Goal: Transaction & Acquisition: Obtain resource

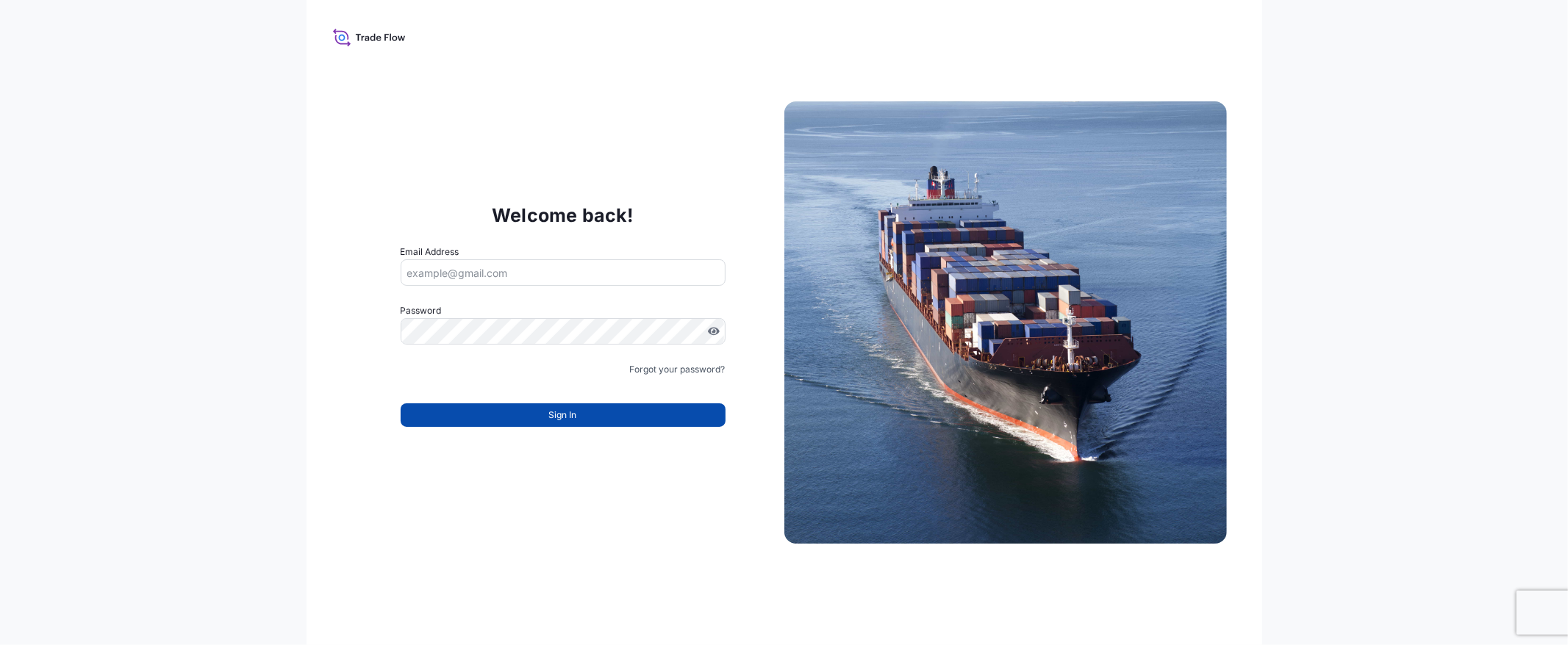
type input "[EMAIL_ADDRESS][DOMAIN_NAME]"
click at [516, 410] on button "Sign In" at bounding box center [563, 415] width 325 height 23
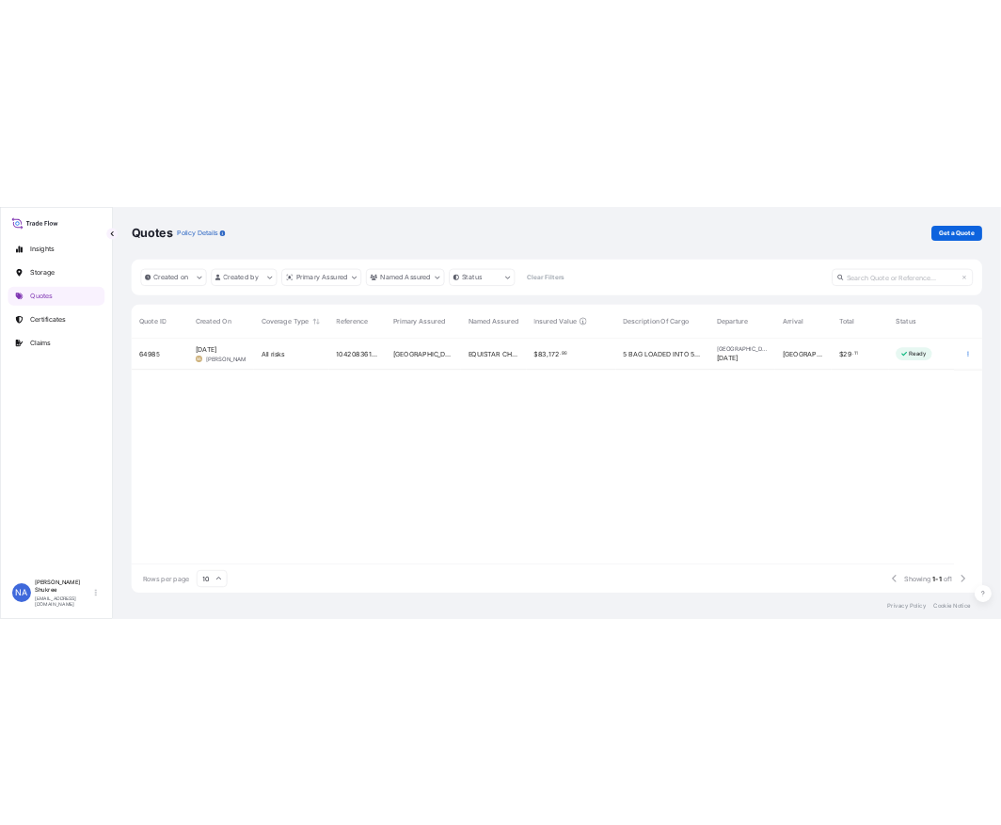
scroll to position [16, 16]
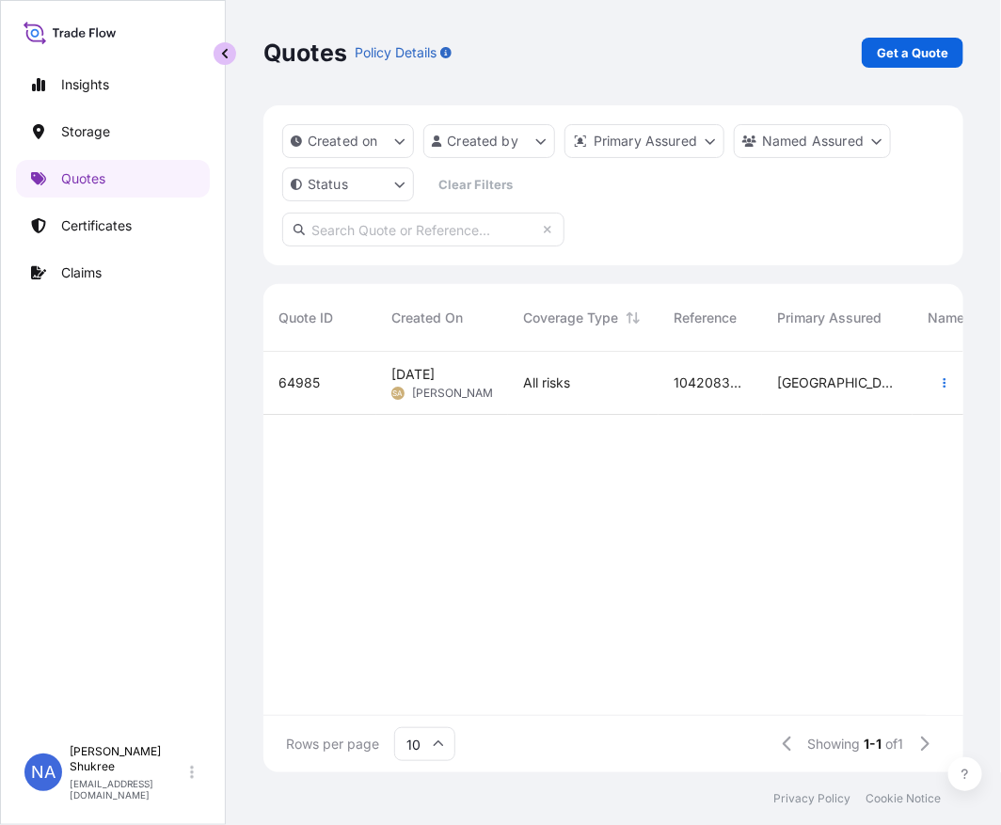
click at [230, 59] on button "button" at bounding box center [225, 53] width 23 height 23
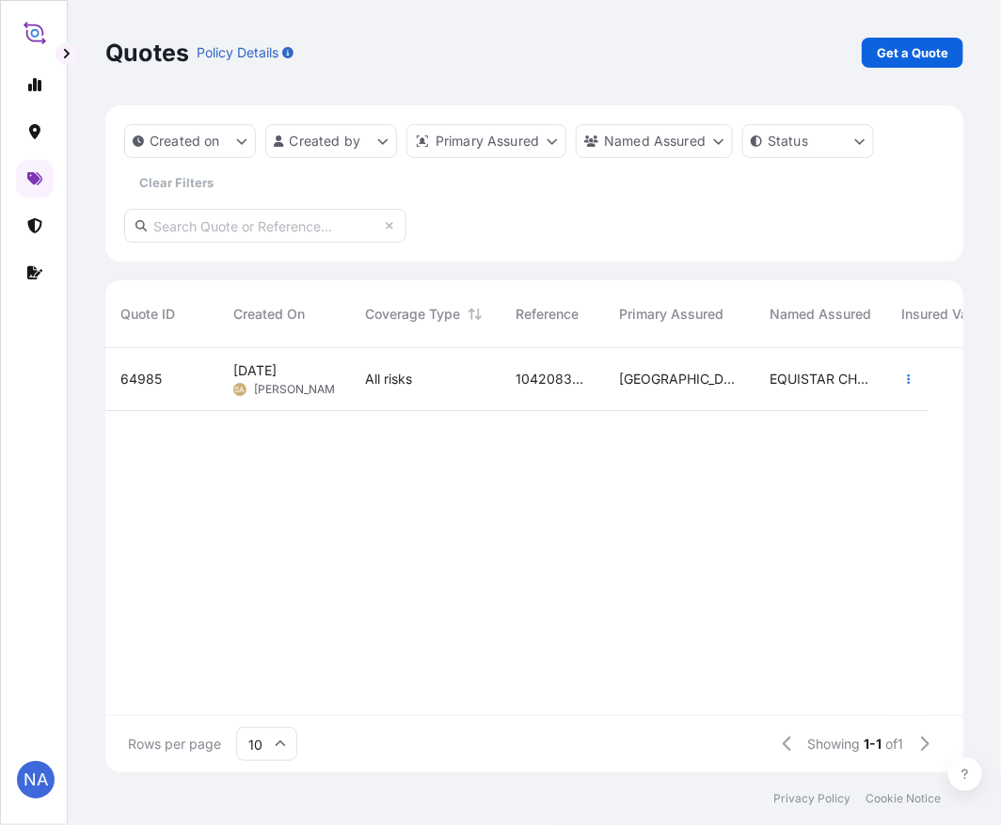
scroll to position [420, 842]
click at [911, 55] on p "Get a Quote" at bounding box center [912, 52] width 71 height 19
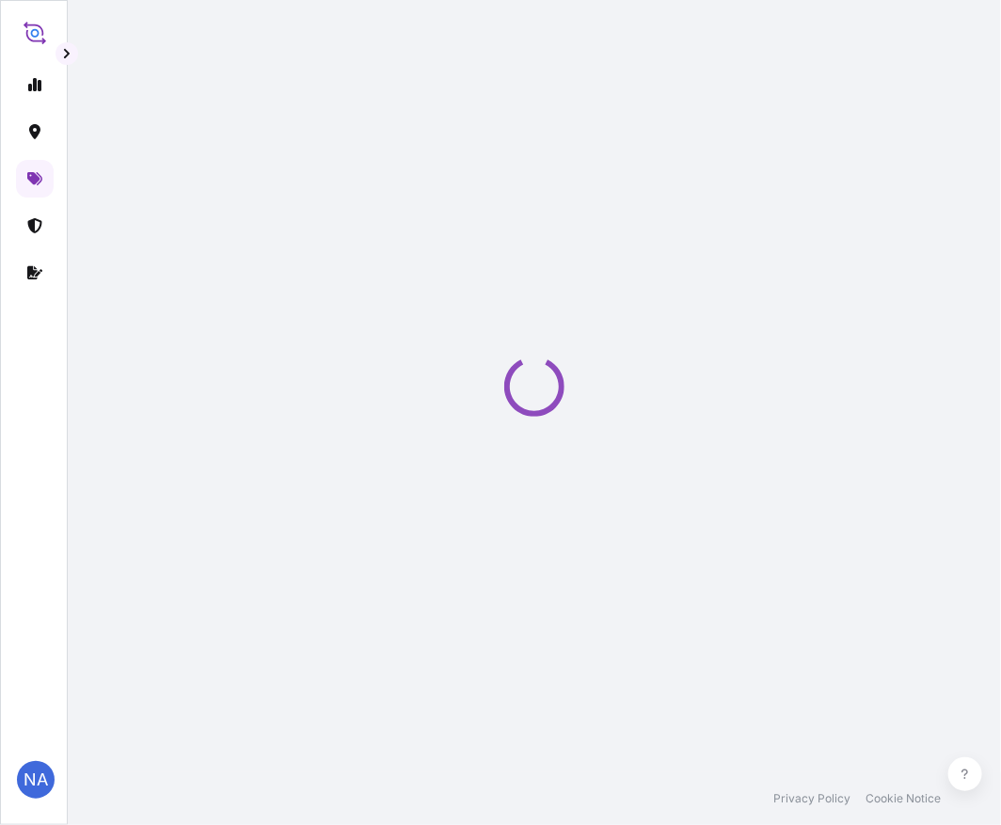
select select "Water"
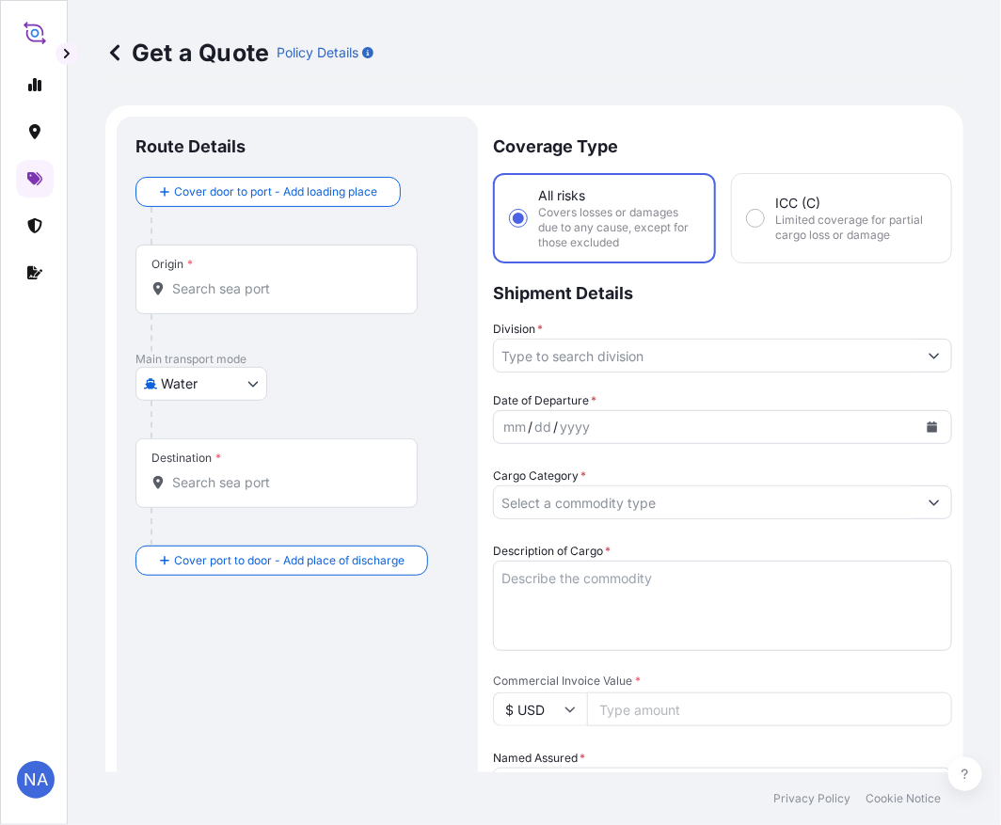
scroll to position [30, 0]
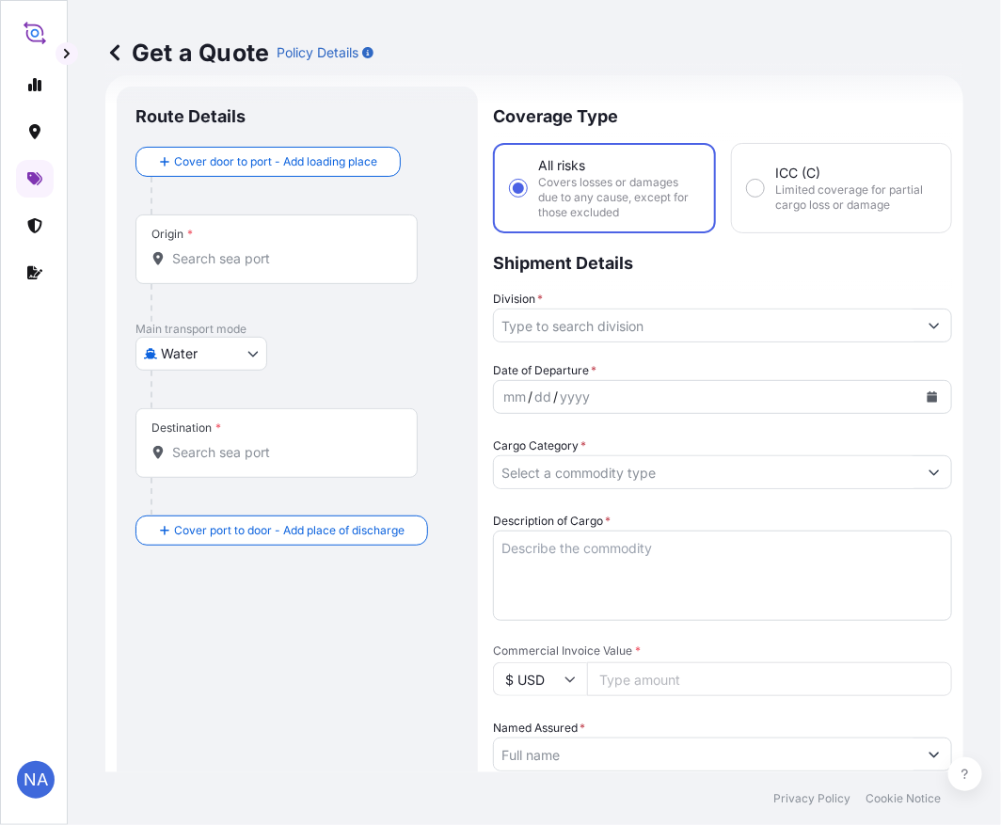
click at [314, 250] on input "Origin *" at bounding box center [283, 258] width 222 height 19
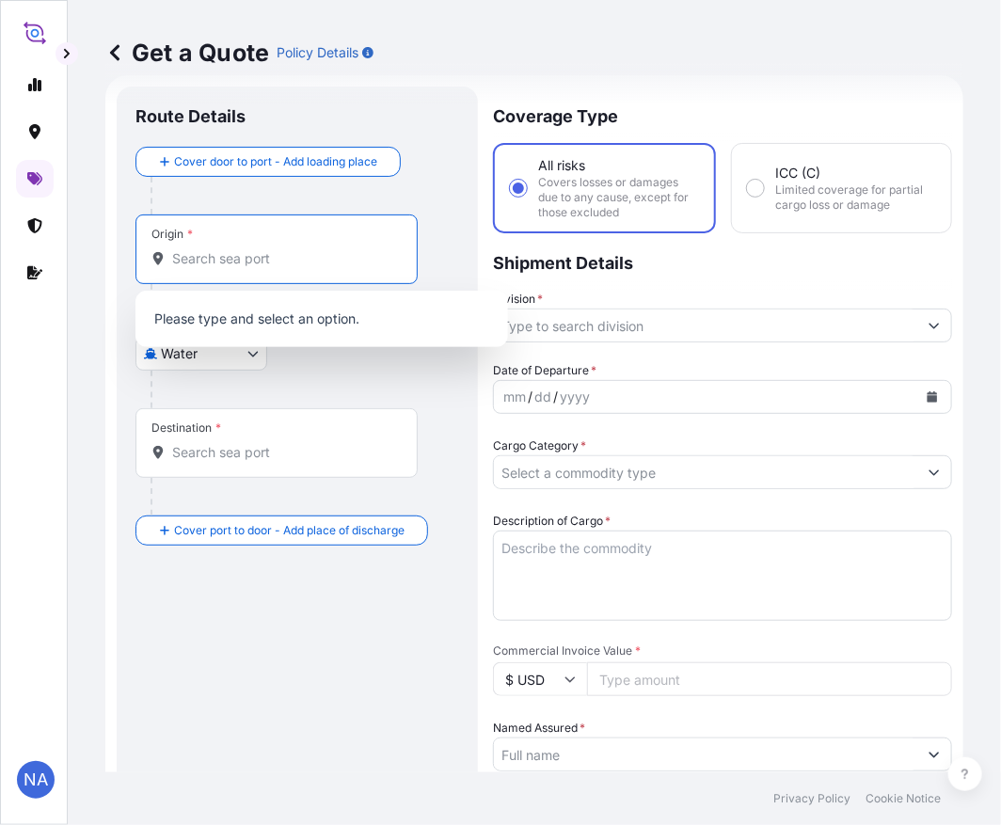
paste input "[GEOGRAPHIC_DATA], [GEOGRAPHIC_DATA]"
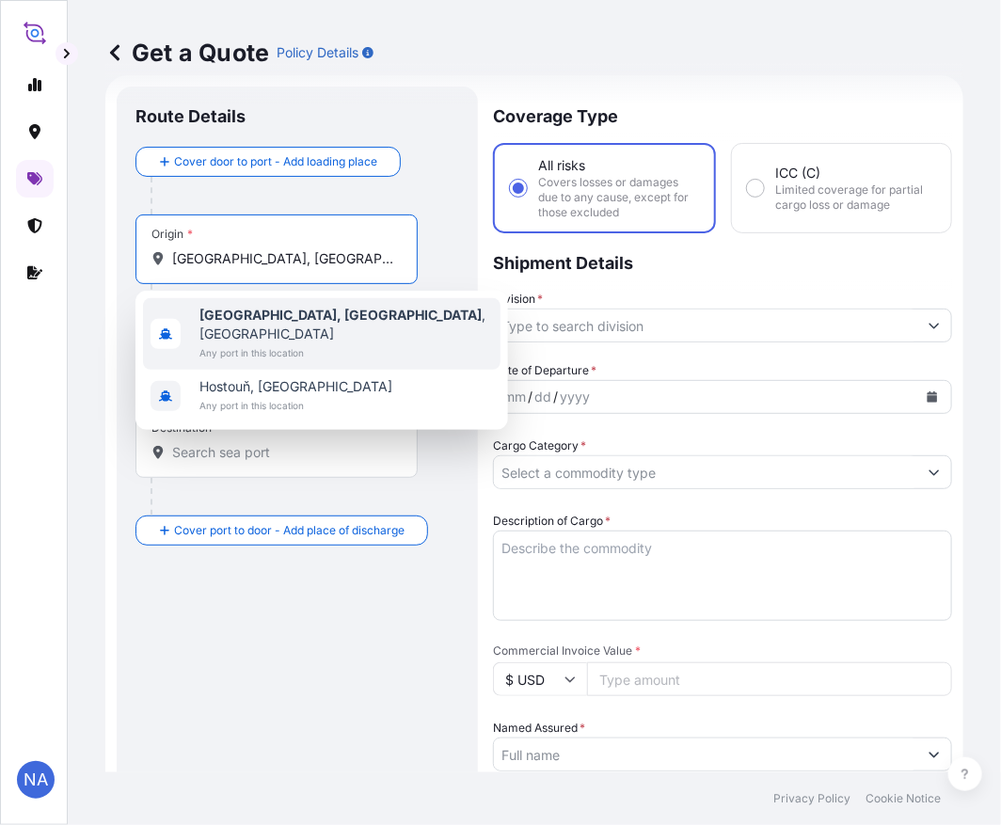
click at [287, 343] on span "Any port in this location" at bounding box center [346, 352] width 294 height 19
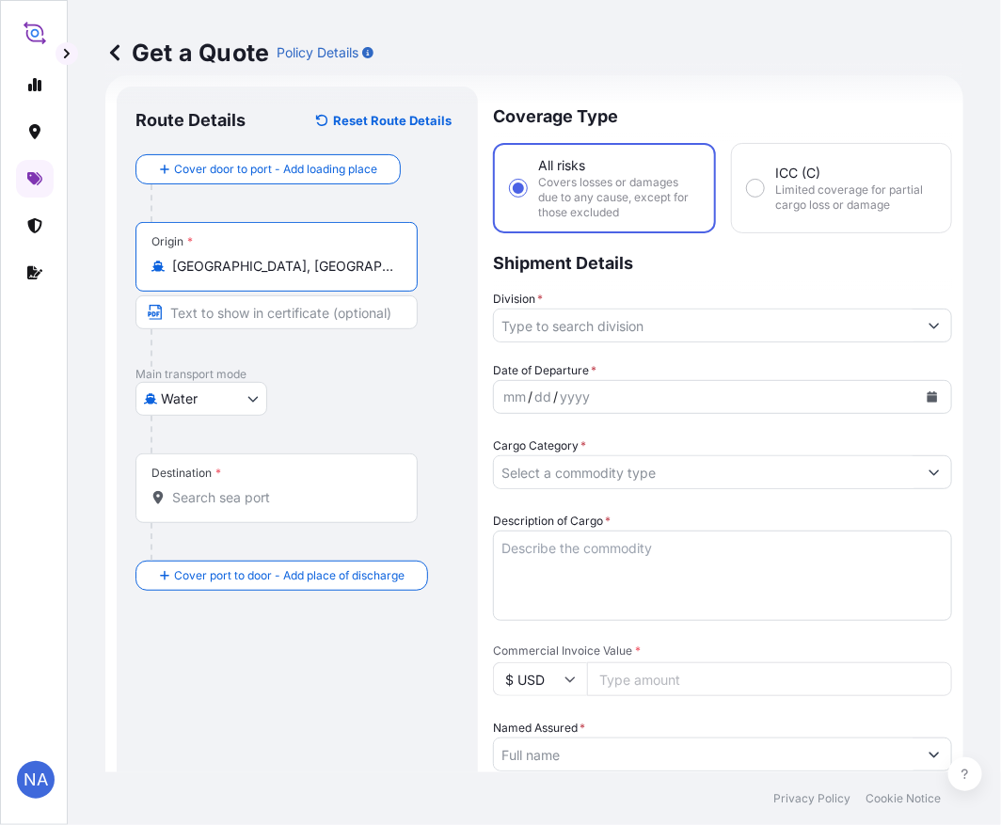
type input "[GEOGRAPHIC_DATA], [GEOGRAPHIC_DATA], [GEOGRAPHIC_DATA]"
click at [232, 497] on input "Destination *" at bounding box center [283, 497] width 222 height 19
paste input "[GEOGRAPHIC_DATA], [GEOGRAPHIC_DATA]"
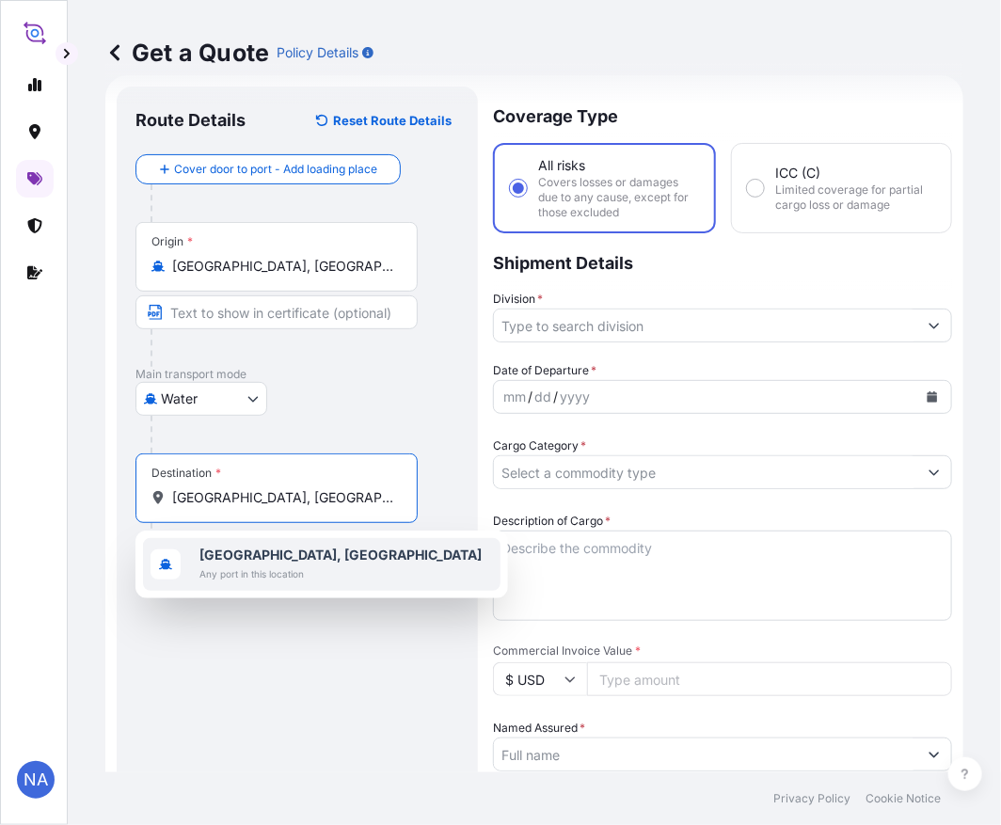
click at [217, 549] on b "[GEOGRAPHIC_DATA], [GEOGRAPHIC_DATA]" at bounding box center [340, 555] width 282 height 16
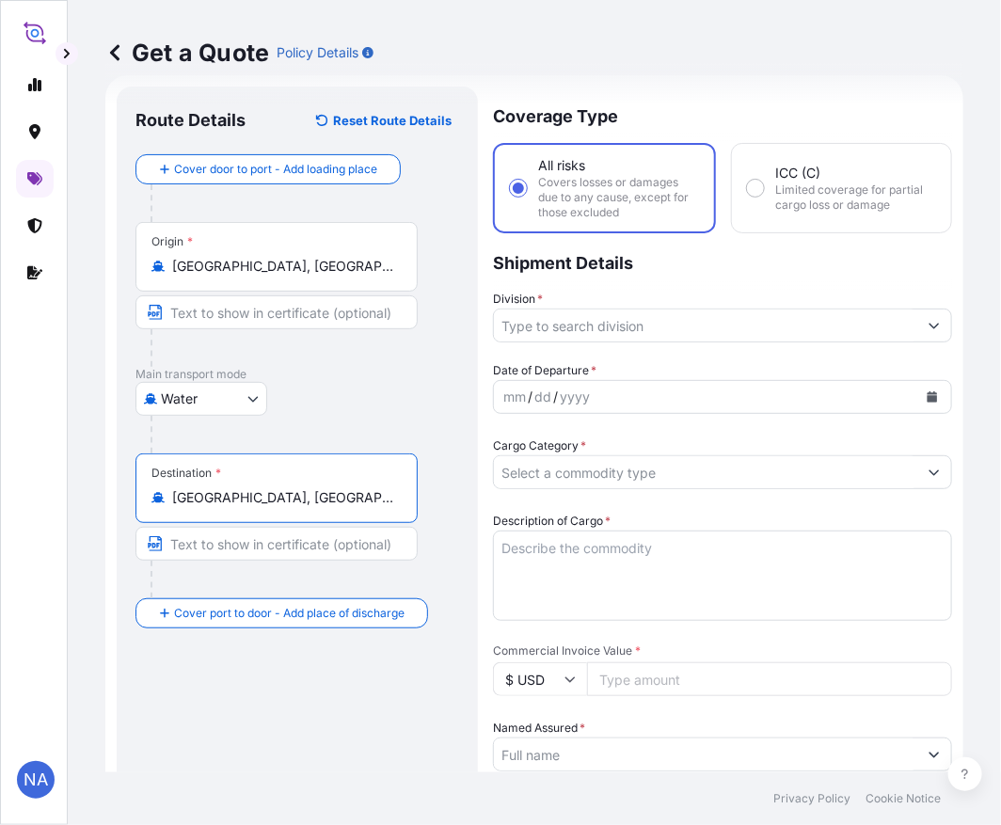
type input "[GEOGRAPHIC_DATA], [GEOGRAPHIC_DATA]"
click at [379, 392] on div "Water Air Water Inland" at bounding box center [297, 399] width 324 height 34
drag, startPoint x: 508, startPoint y: 327, endPoint x: 524, endPoint y: 327, distance: 16.0
click at [509, 327] on input "Division *" at bounding box center [705, 326] width 423 height 34
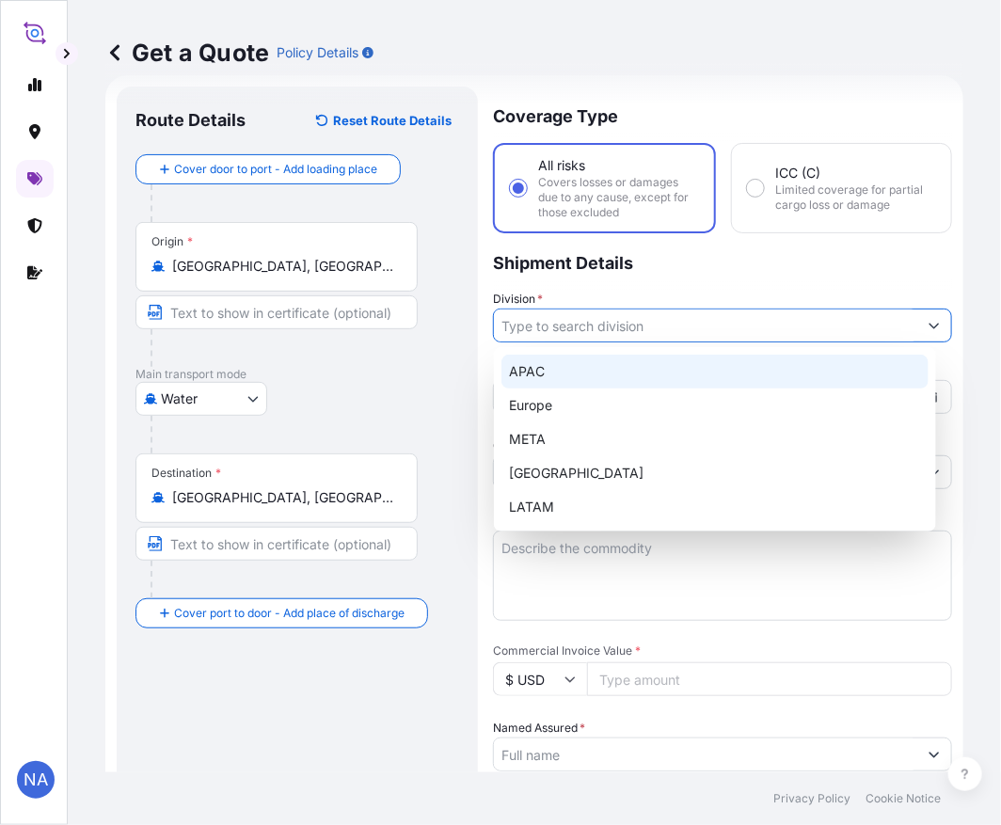
click at [538, 368] on div "APAC" at bounding box center [714, 372] width 427 height 34
type input "APAC"
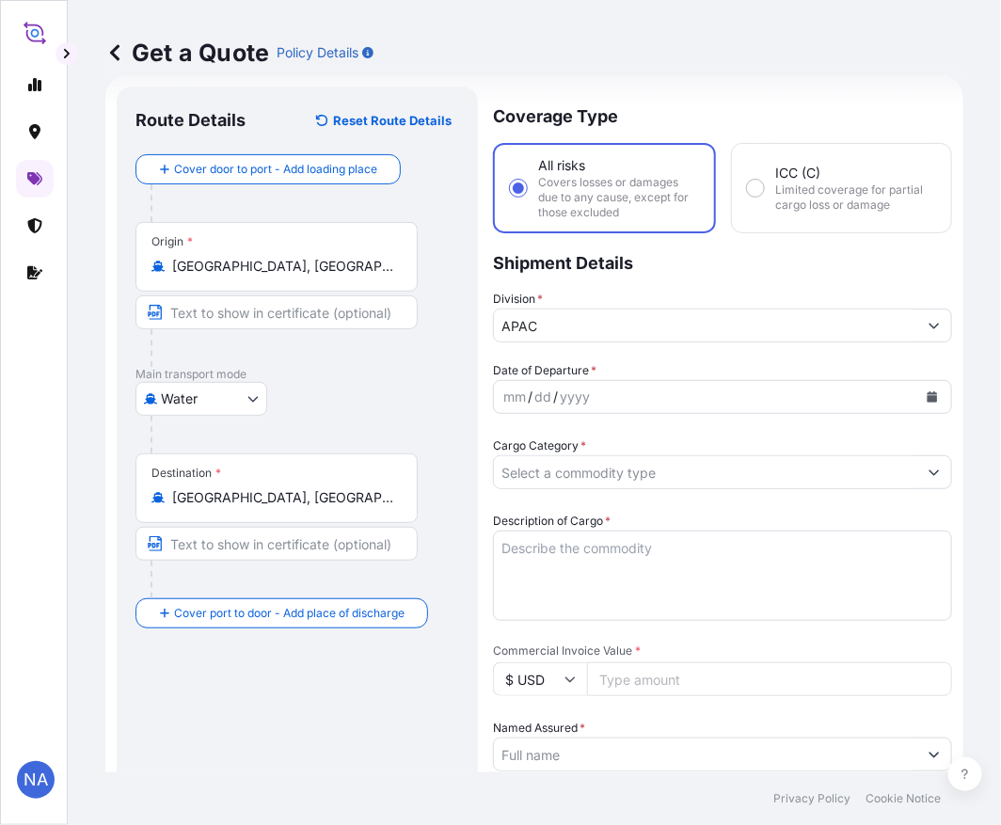
click at [585, 271] on p "Shipment Details" at bounding box center [722, 261] width 459 height 56
click at [920, 402] on button "Calendar" at bounding box center [932, 397] width 30 height 30
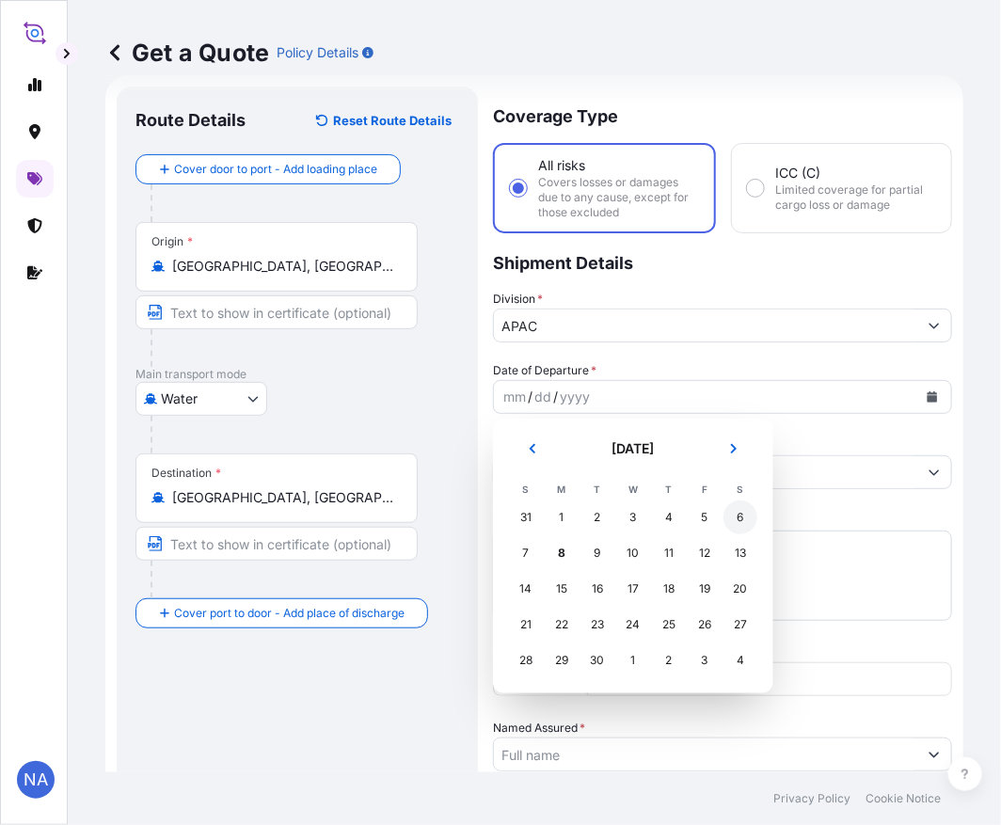
click at [748, 516] on div "6" at bounding box center [740, 517] width 34 height 34
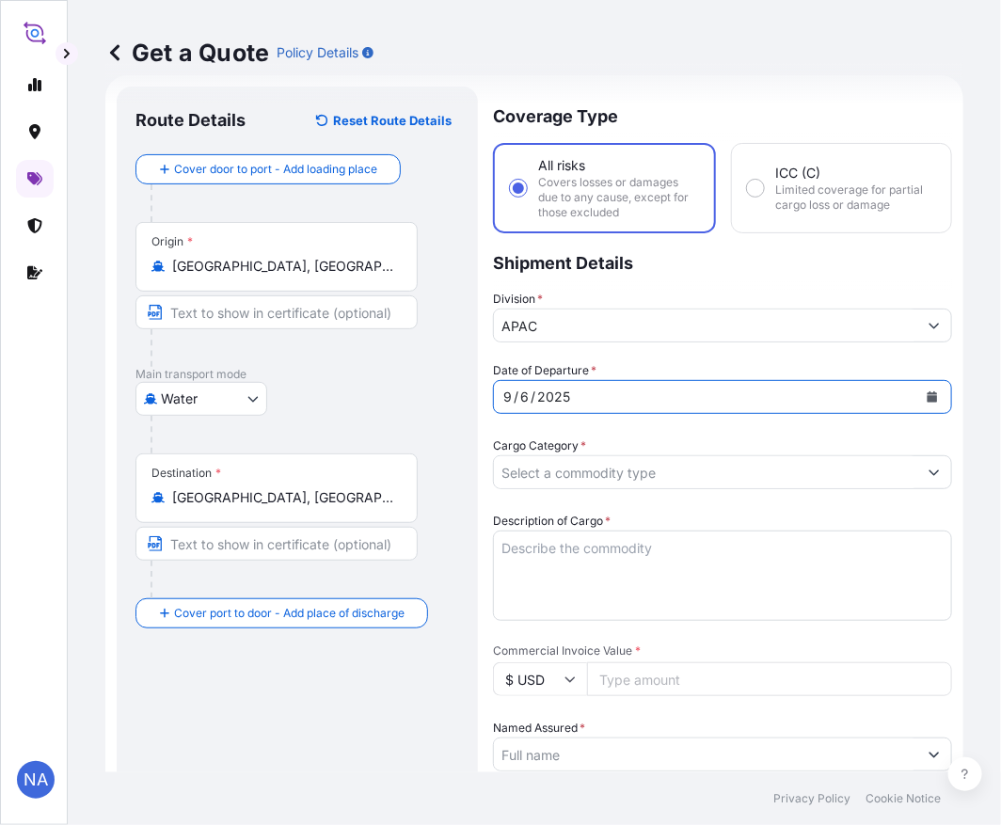
click at [687, 361] on div "Date of Departure * [DATE]" at bounding box center [722, 387] width 459 height 53
click at [622, 476] on input "Cargo Category *" at bounding box center [705, 472] width 423 height 34
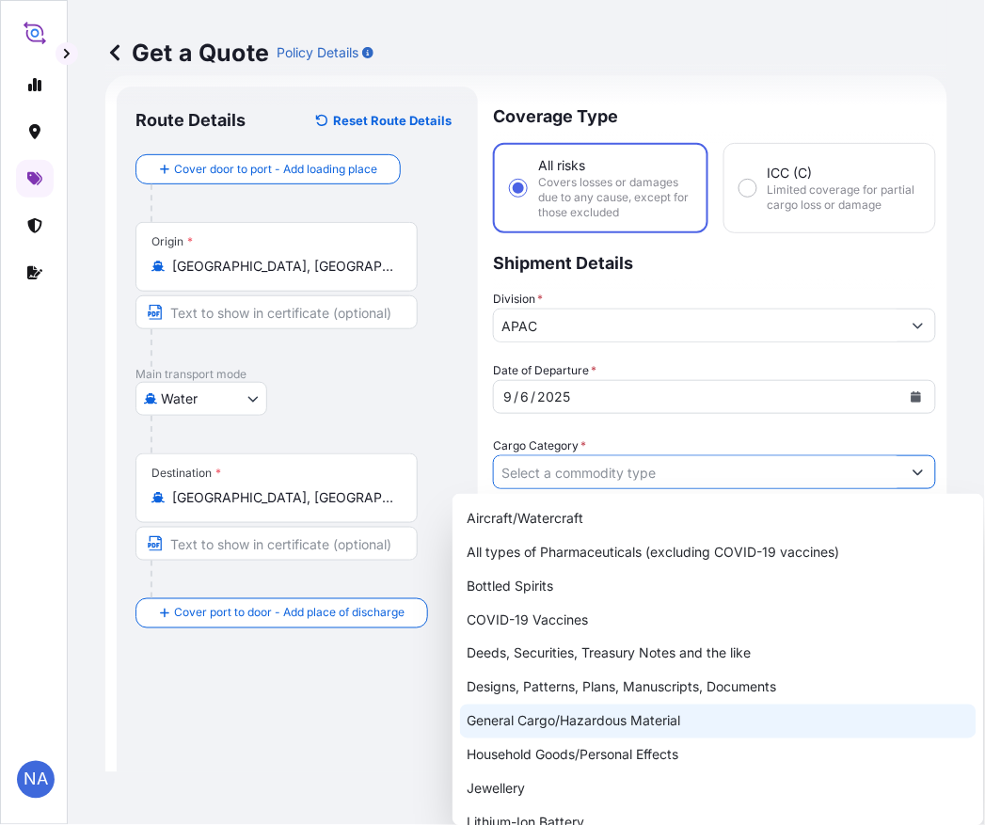
click at [530, 712] on div "General Cargo/Hazardous Material" at bounding box center [718, 722] width 516 height 34
type input "General Cargo/Hazardous Material"
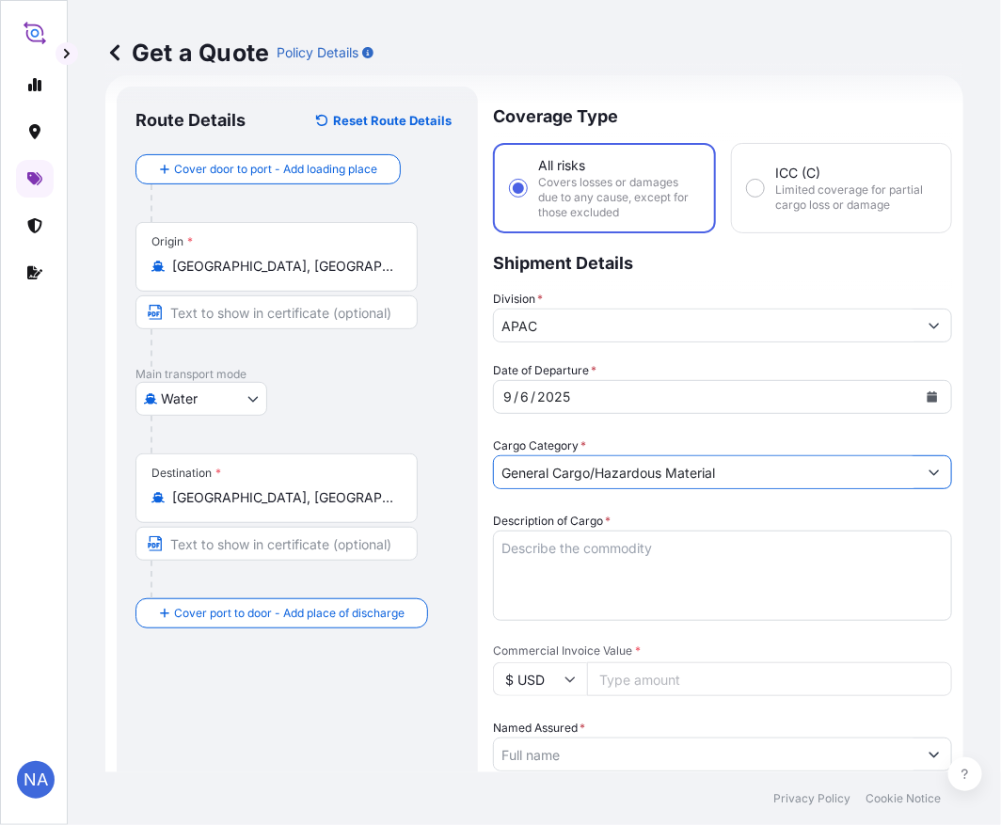
click at [598, 433] on div "Date of Departure * [DATE] Cargo Category * General Cargo/Hazardous Material De…" at bounding box center [722, 803] width 459 height 884
click at [645, 572] on textarea "Description of Cargo *" at bounding box center [722, 576] width 459 height 90
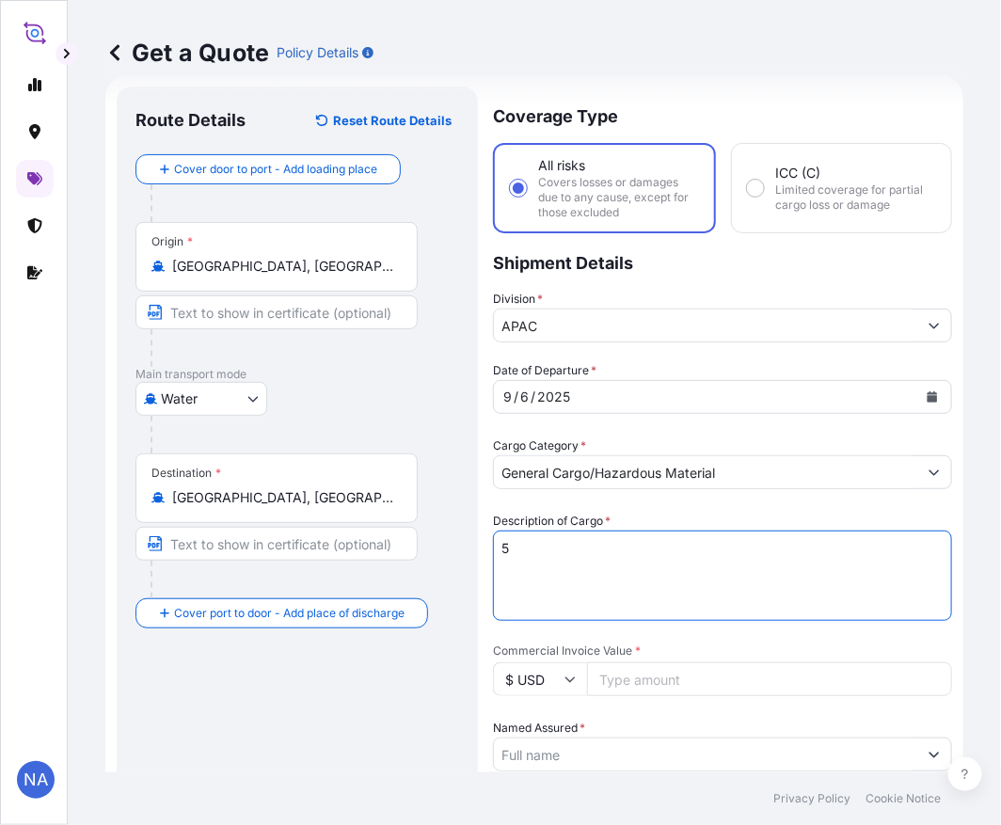
paste textarea "BAGS LOADED INTO 5 20' DRY VAN PETROTHENE GA564189, SEABULK"
type textarea "5 BAGS LOADED INTO 5 20' DRY VAN PETROTHENE GA564189, SEABULK"
click at [740, 503] on div "Date of Departure * [DATE] Cargo Category * General Cargo/Hazardous Material De…" at bounding box center [722, 803] width 459 height 884
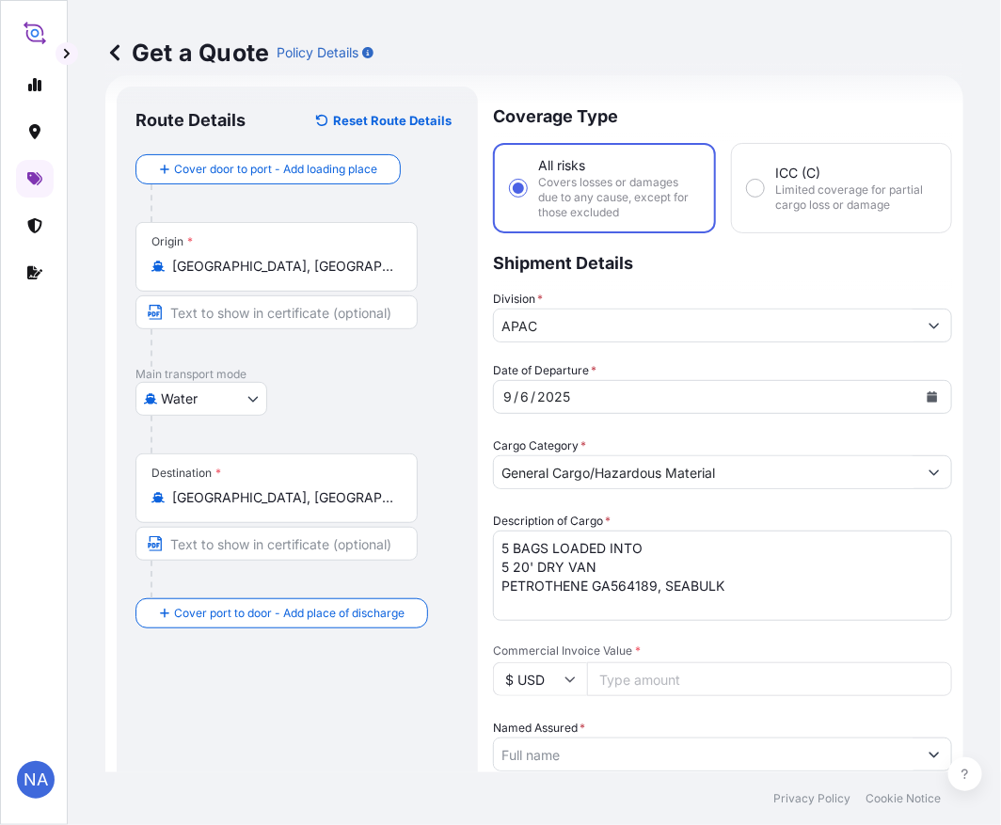
click at [623, 677] on input "Commercial Invoice Value *" at bounding box center [769, 679] width 365 height 34
paste input "76568.4"
type input "76568.4"
click at [617, 633] on div "Date of Departure * [DATE] Cargo Category * General Cargo/Hazardous Material De…" at bounding box center [722, 803] width 459 height 884
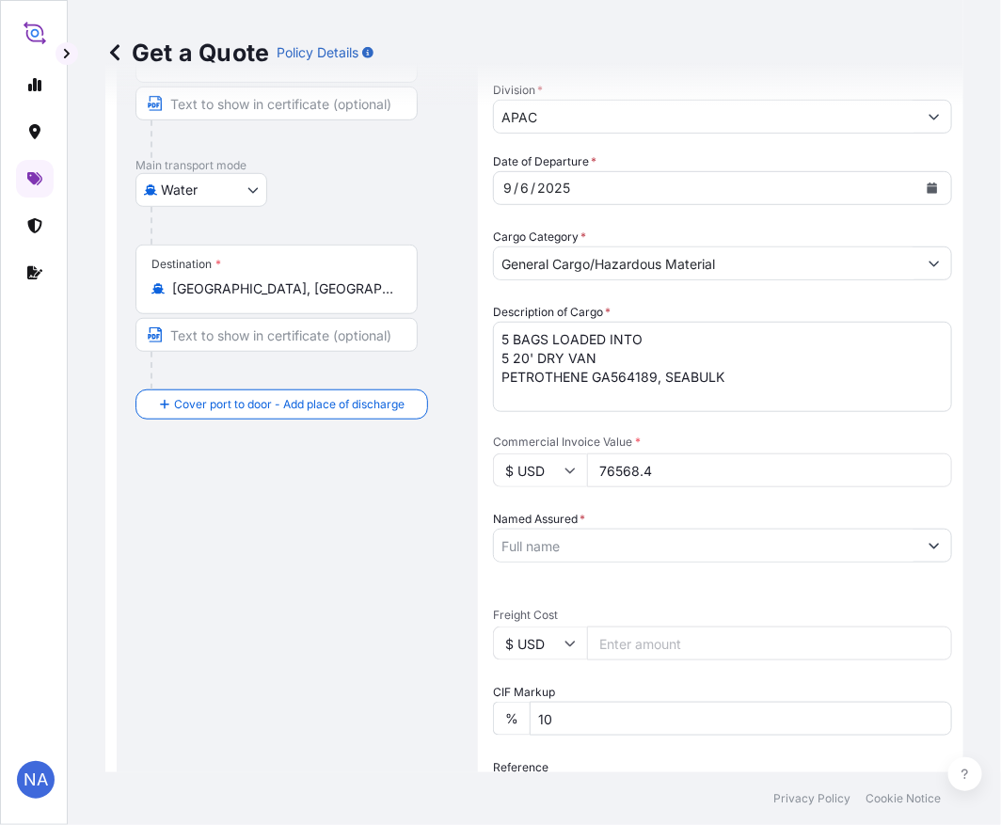
click at [540, 537] on input "Named Assured *" at bounding box center [705, 546] width 423 height 34
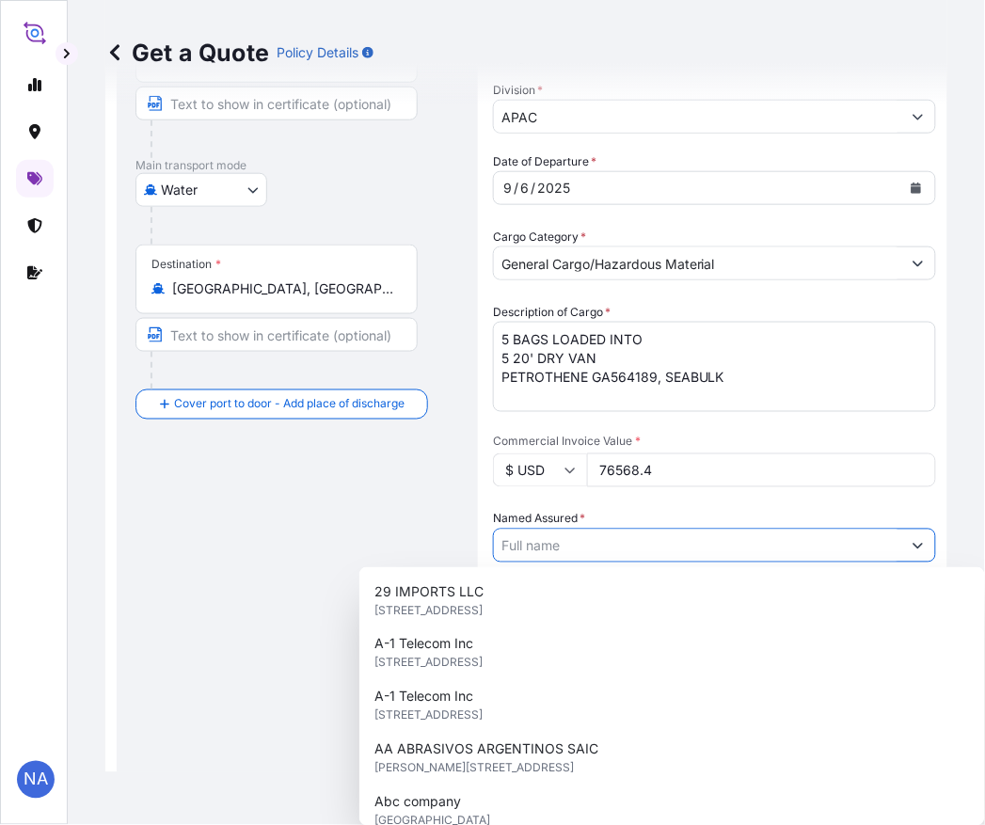
paste input "EQUISTAR CHEMICALS, LP"
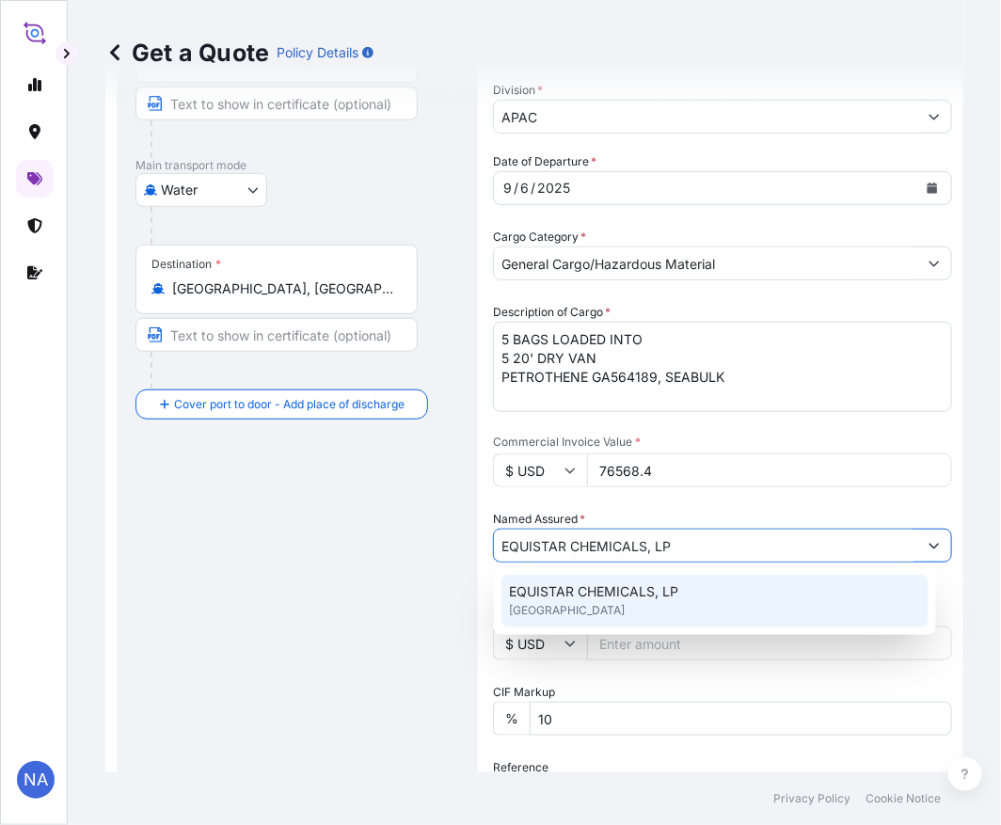
click at [576, 587] on span "EQUISTAR CHEMICALS, LP" at bounding box center [593, 591] width 169 height 19
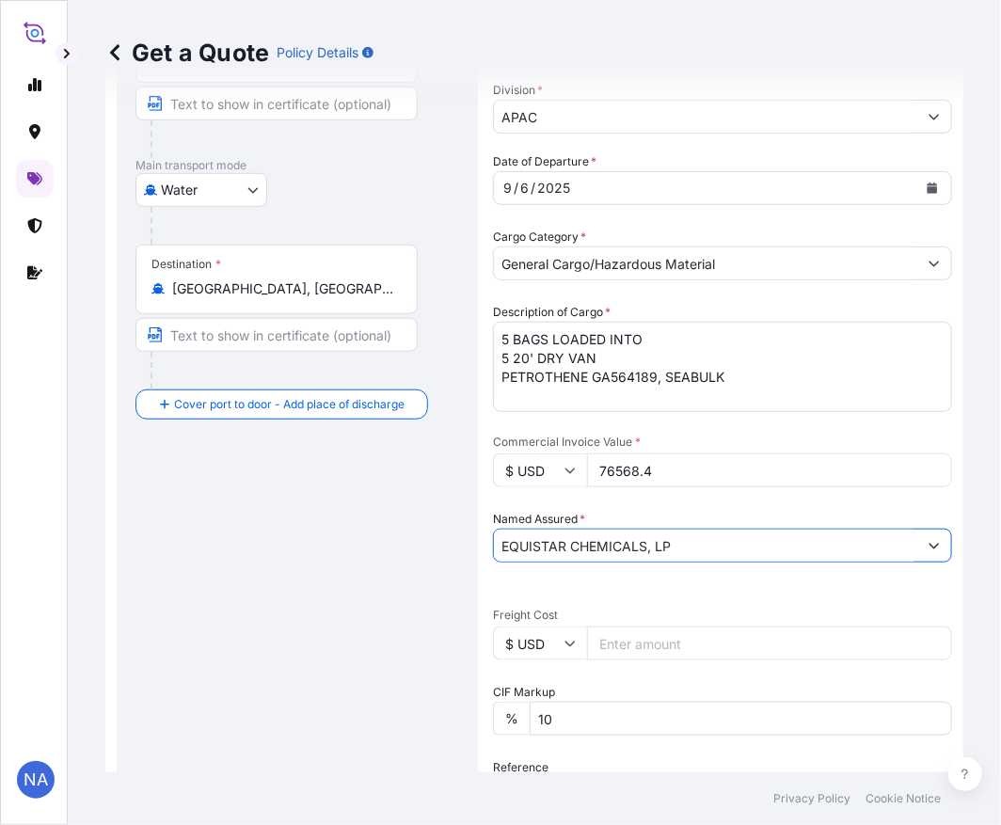
type input "EQUISTAR CHEMICALS, LP"
click at [604, 504] on div "Date of Departure * [DATE] Cargo Category * General Cargo/Hazardous Material De…" at bounding box center [722, 594] width 459 height 884
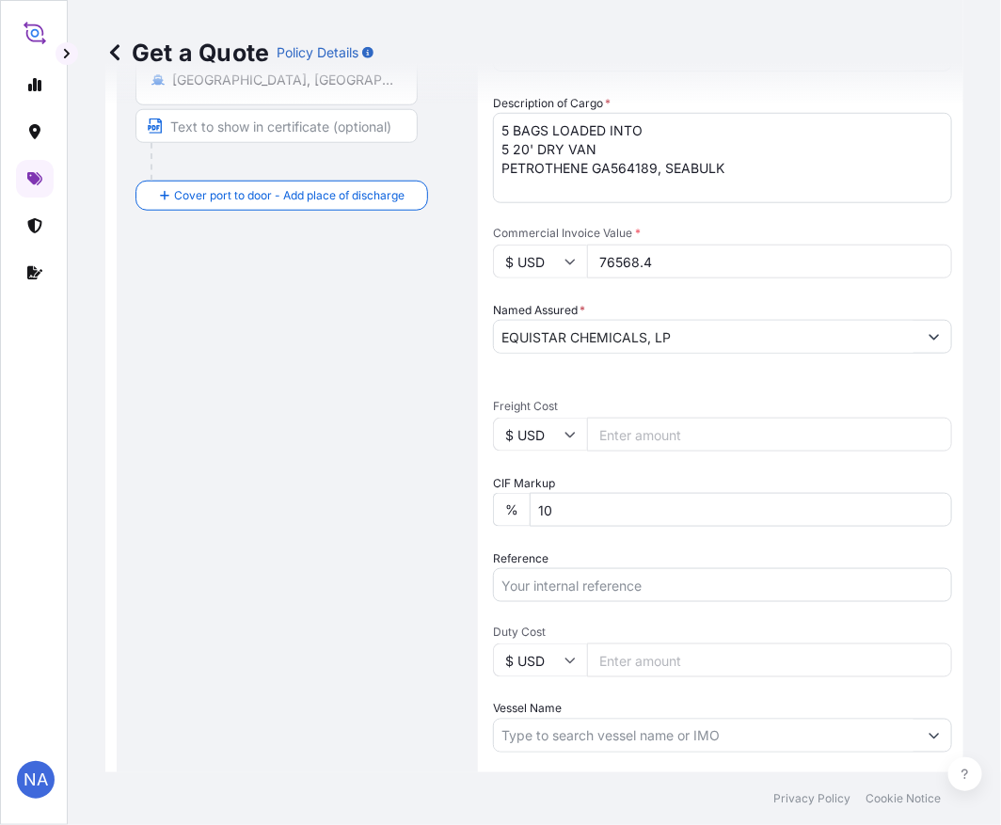
scroll to position [552, 0]
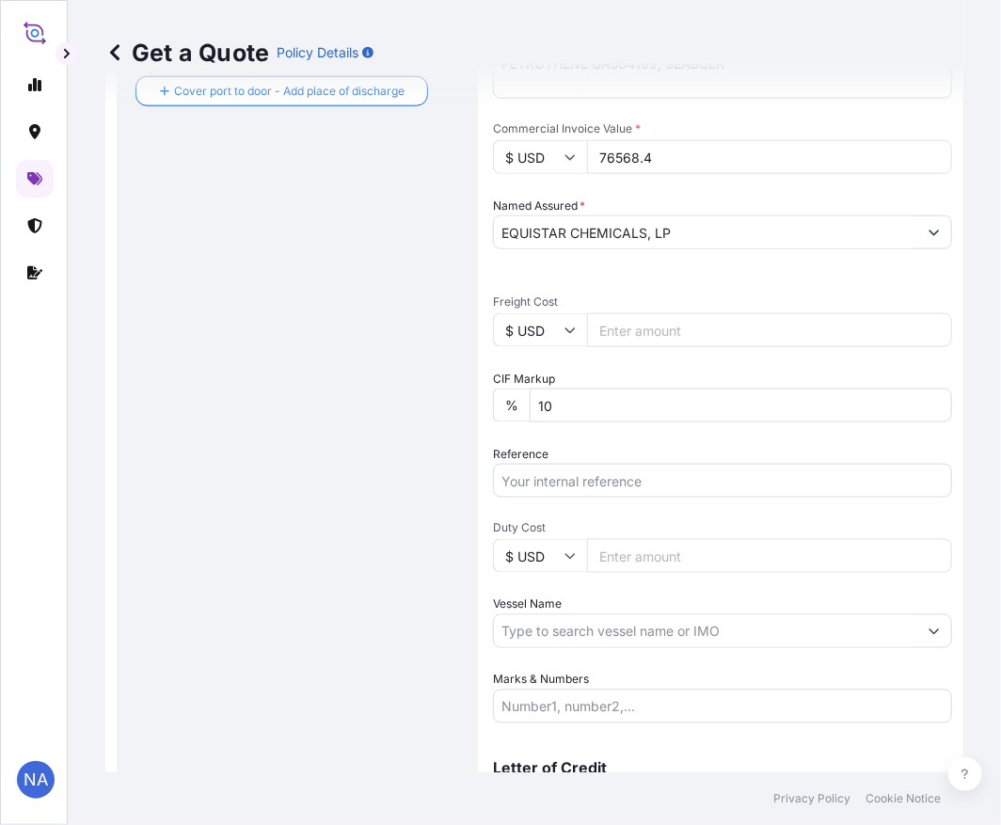
click at [552, 483] on input "Reference" at bounding box center [722, 481] width 459 height 34
paste input "10420860415"
click at [624, 474] on input "10420860415 /" at bounding box center [722, 481] width 459 height 34
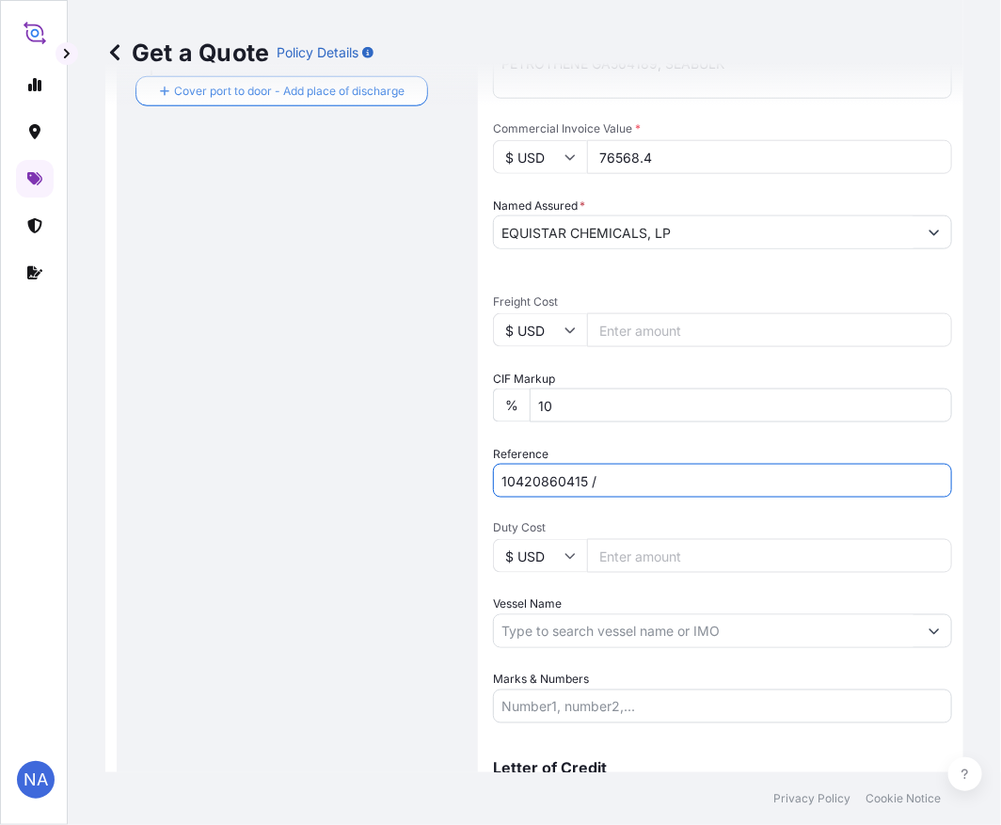
paste input "5013202541"
type input "10420860415 / 5013202541"
click at [626, 445] on div "Reference 10420860415 / 5013202541" at bounding box center [722, 471] width 459 height 53
click at [539, 630] on input "Vessel Name" at bounding box center [705, 631] width 423 height 34
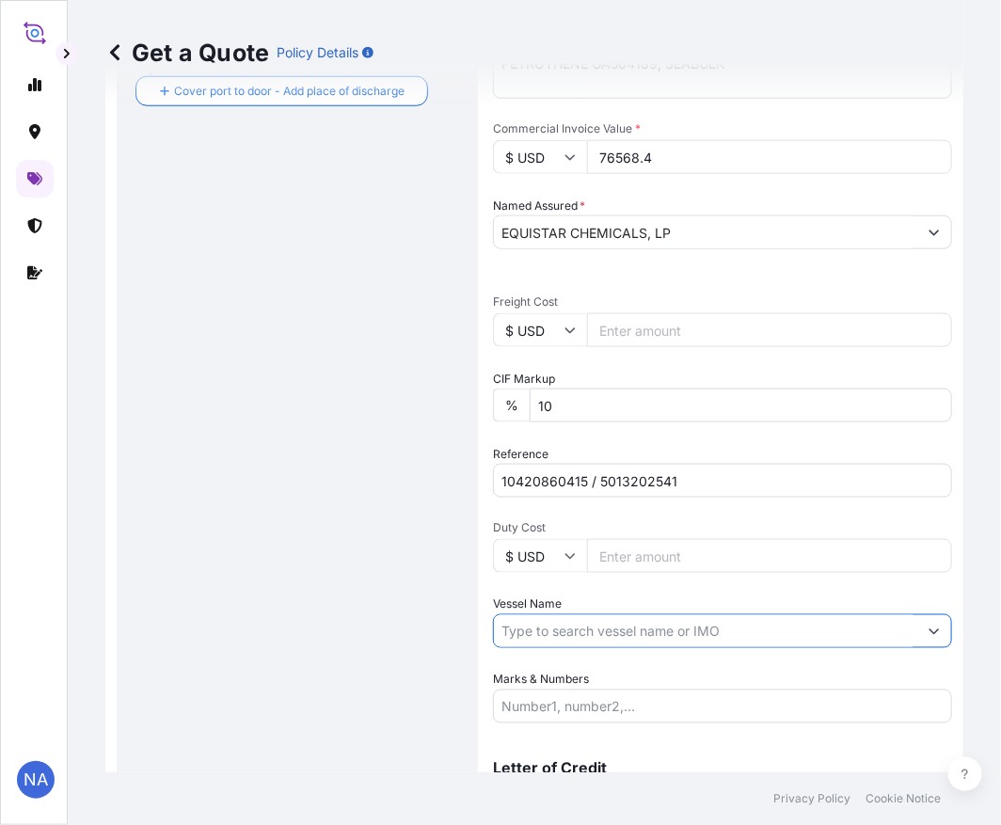
paste input "MAERSK [GEOGRAPHIC_DATA]"
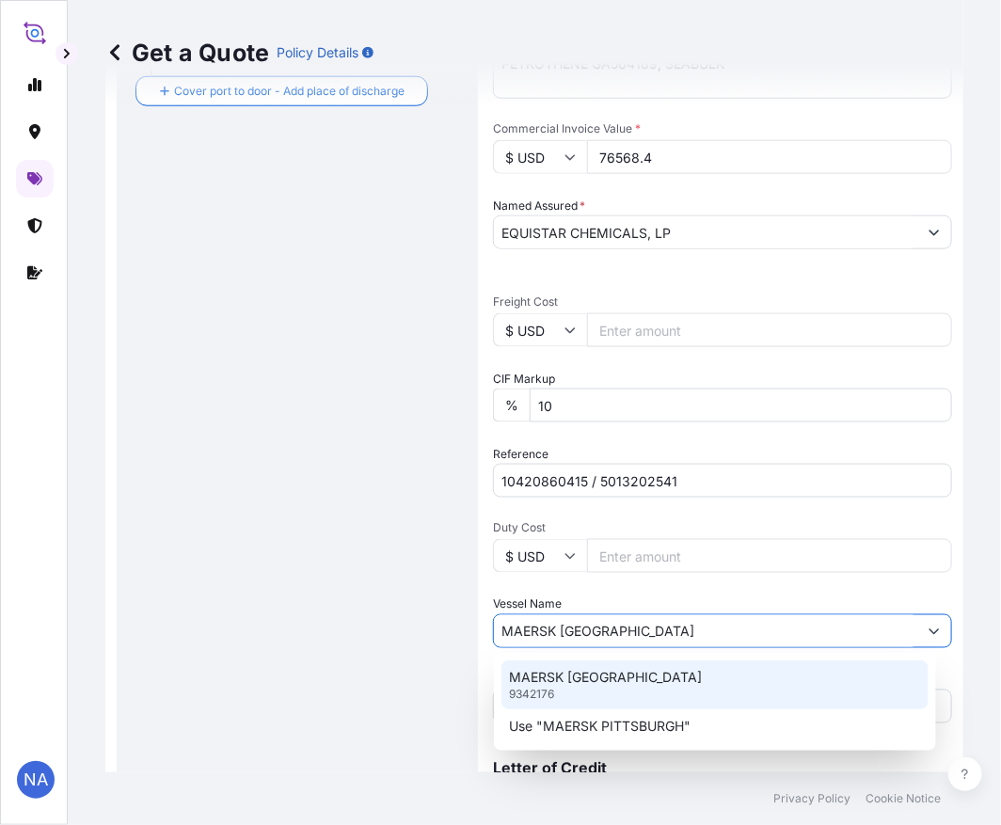
click at [552, 663] on div "MAERSK PITTSBURGH 9342176" at bounding box center [714, 684] width 427 height 49
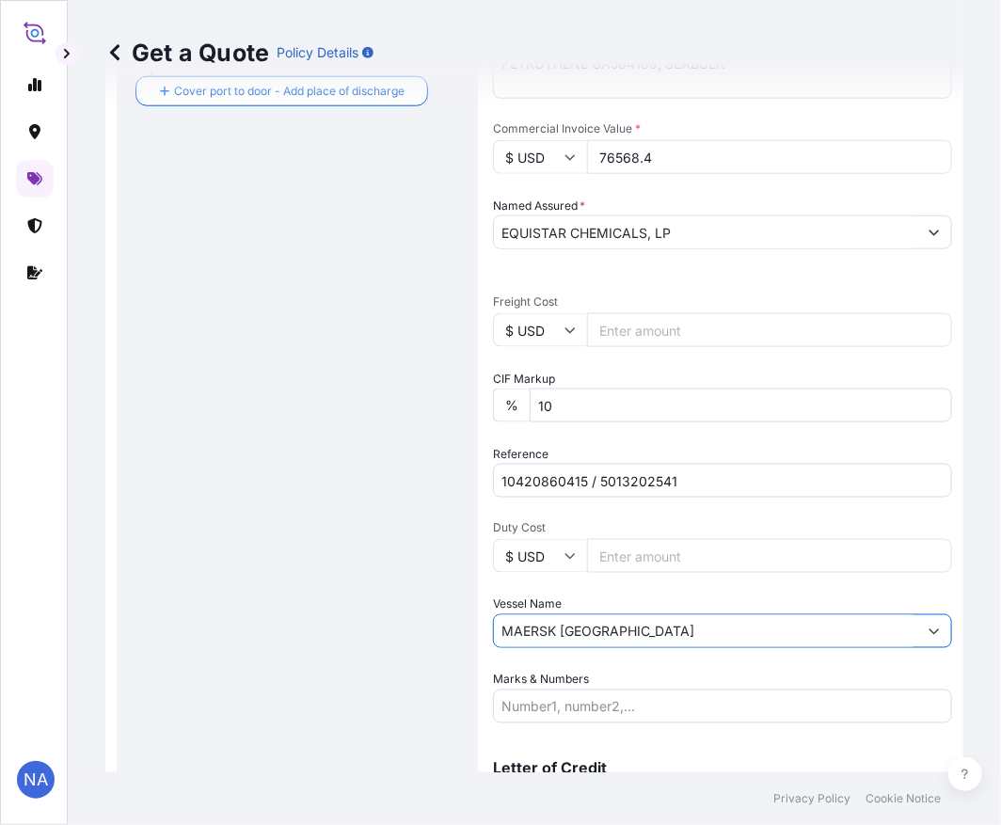
type input "MAERSK [GEOGRAPHIC_DATA]"
click at [418, 649] on div "Route Details Reset Route Details Cover door to port - Add loading place Place …" at bounding box center [297, 213] width 324 height 1261
click at [410, 556] on div "Route Details Reset Route Details Cover door to port - Add loading place Place …" at bounding box center [297, 213] width 324 height 1261
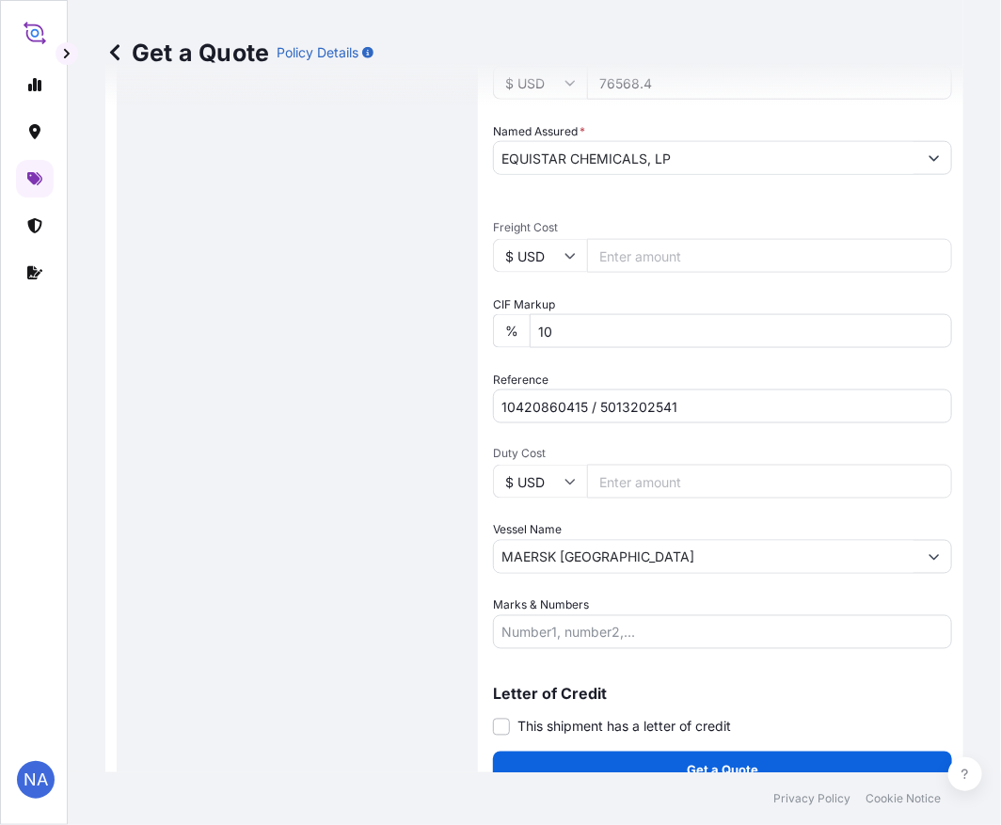
scroll to position [652, 0]
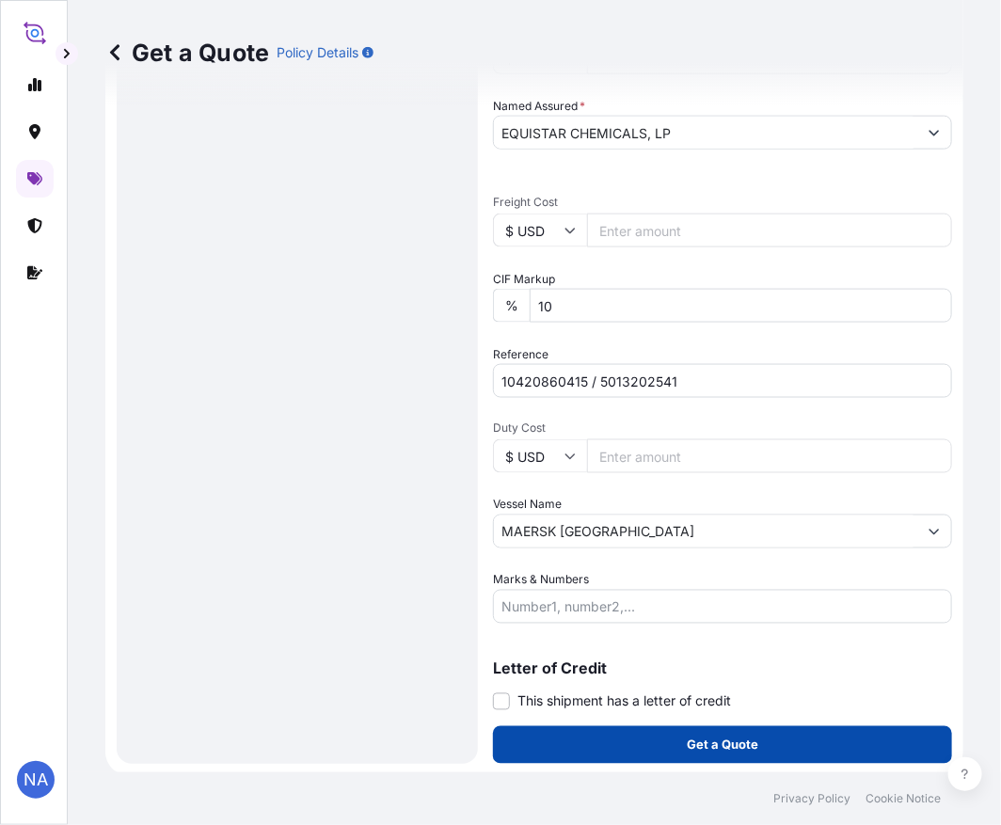
click at [569, 744] on button "Get a Quote" at bounding box center [722, 745] width 459 height 38
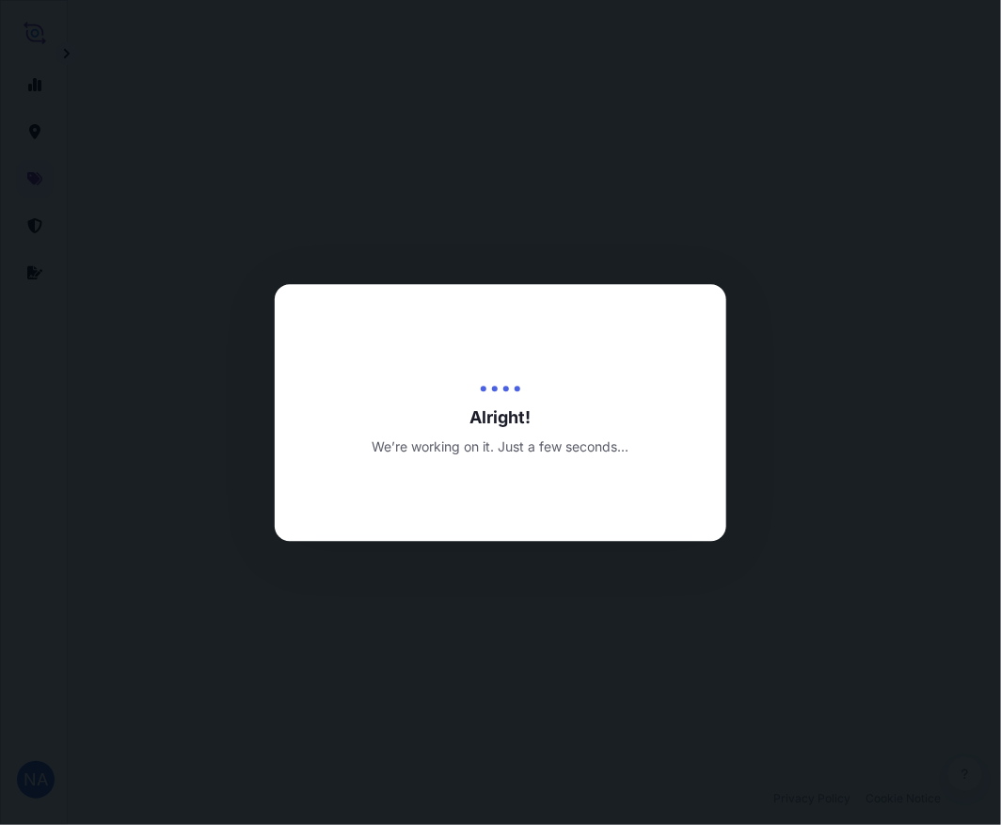
select select "Water"
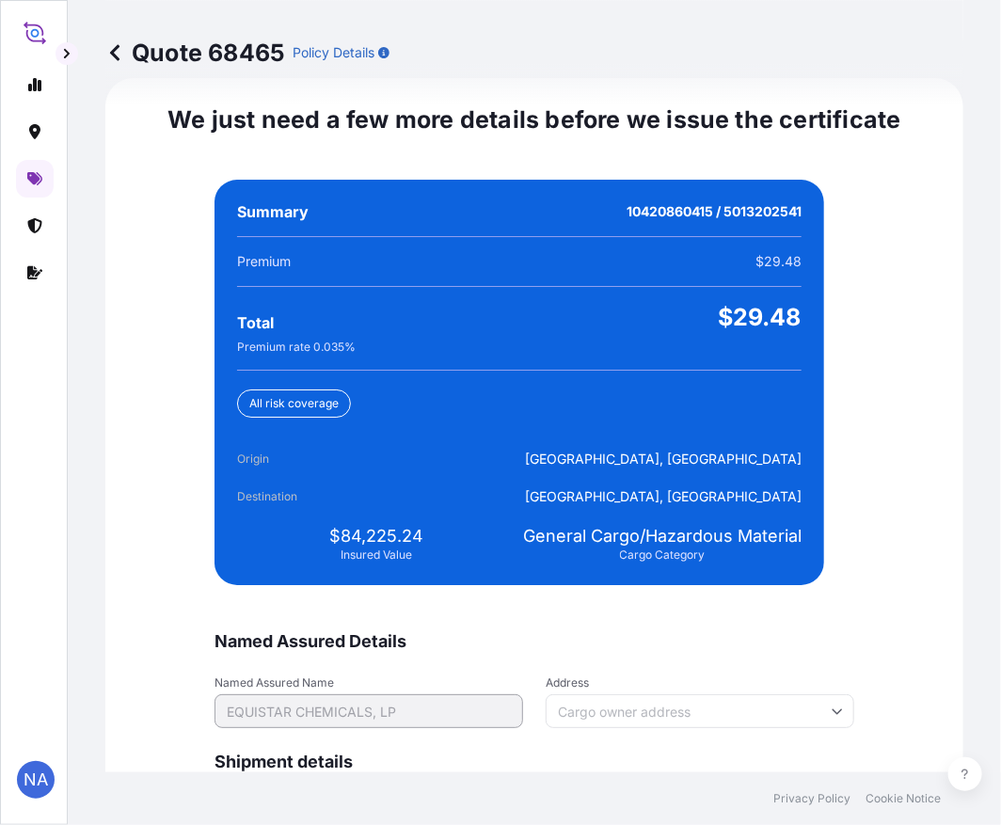
scroll to position [4422, 0]
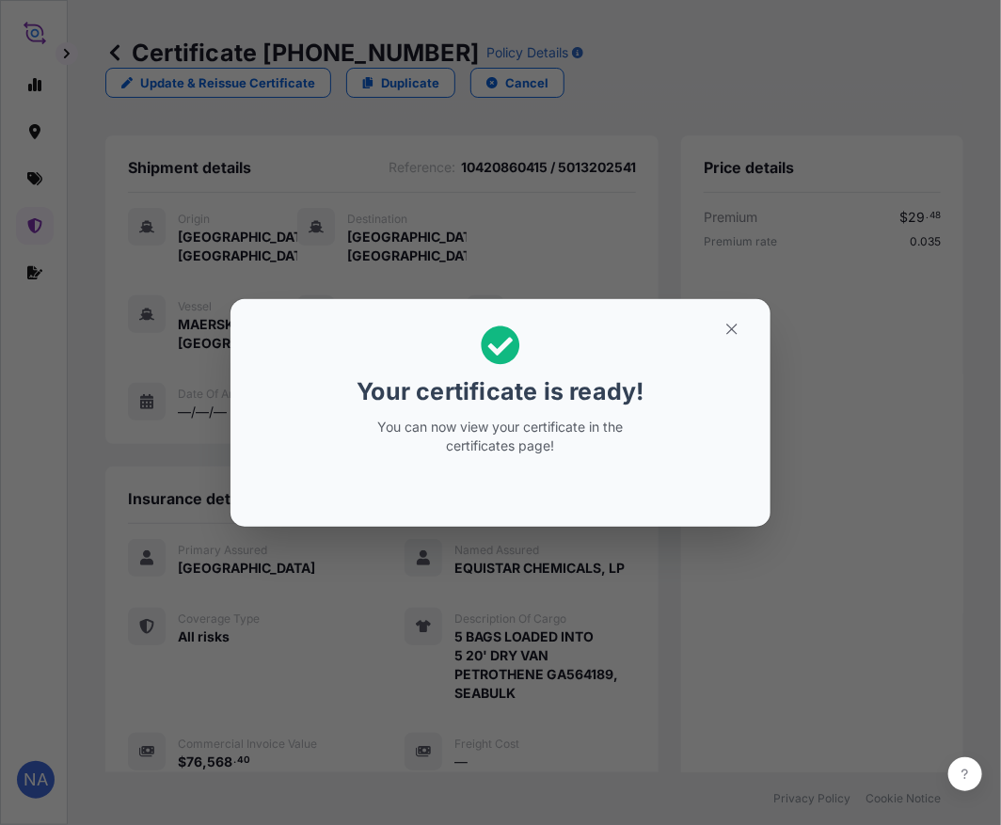
click at [402, 680] on div "Your certificate is ready! You can now view your certificate in the certificate…" at bounding box center [500, 413] width 1001 height 826
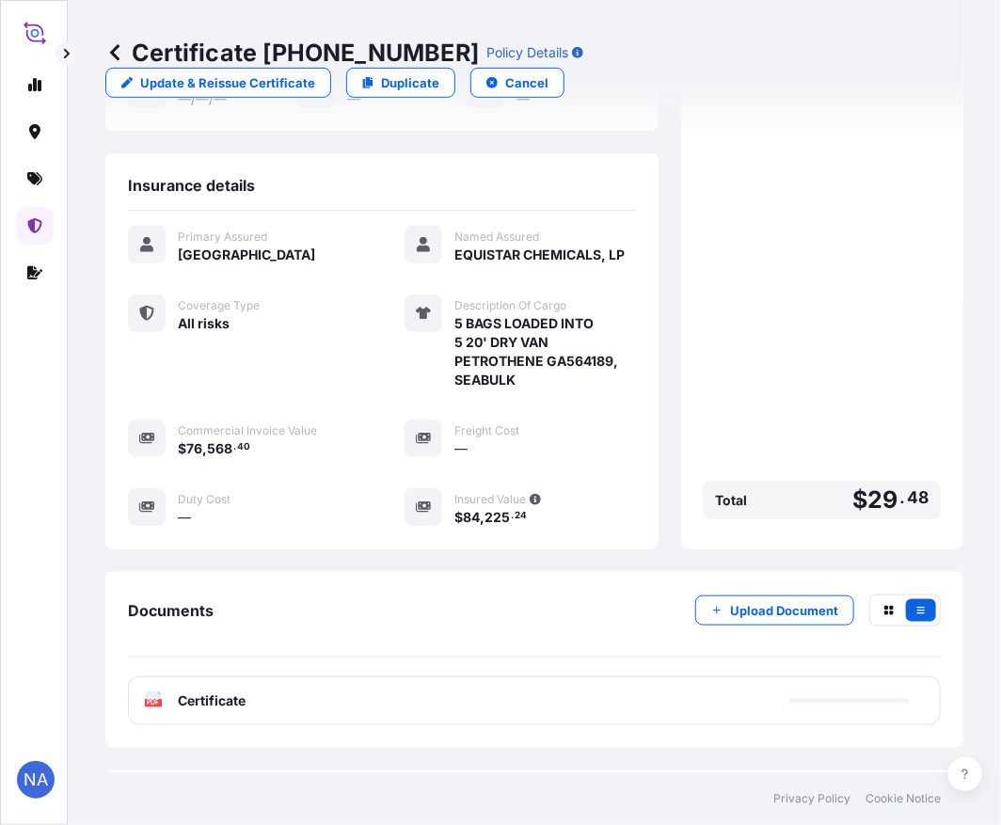
scroll to position [409, 0]
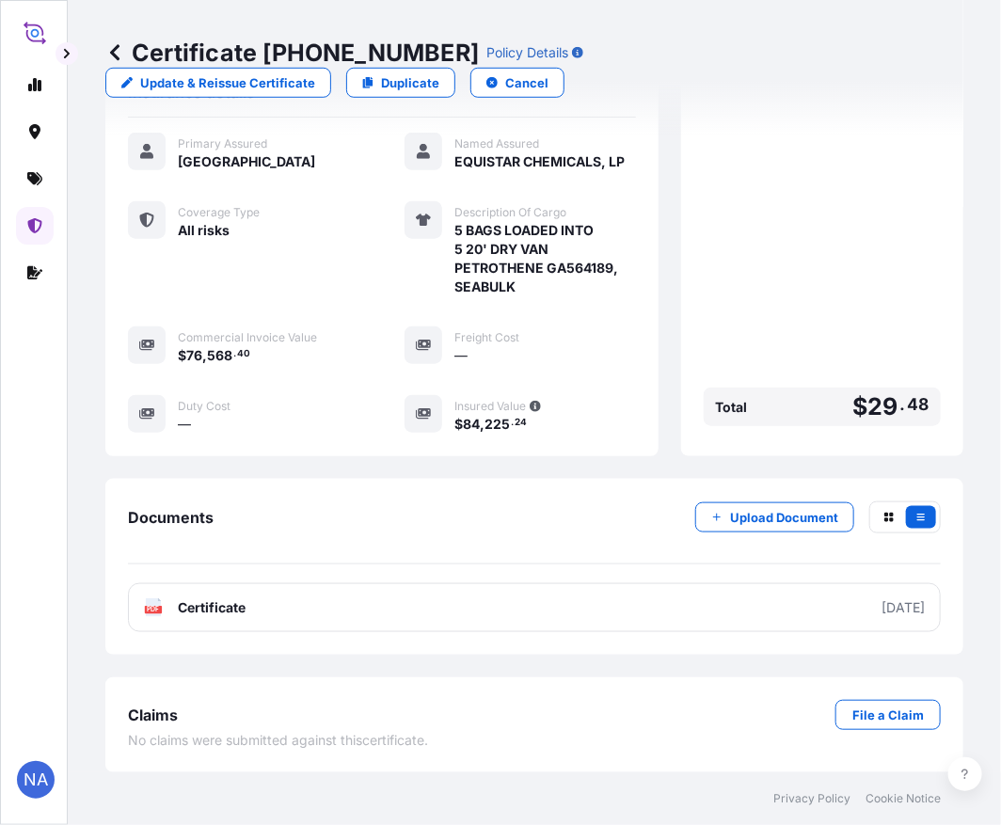
click at [378, 613] on link "PDF Certificate [DATE]" at bounding box center [534, 607] width 813 height 49
